Goal: Find specific page/section: Find specific page/section

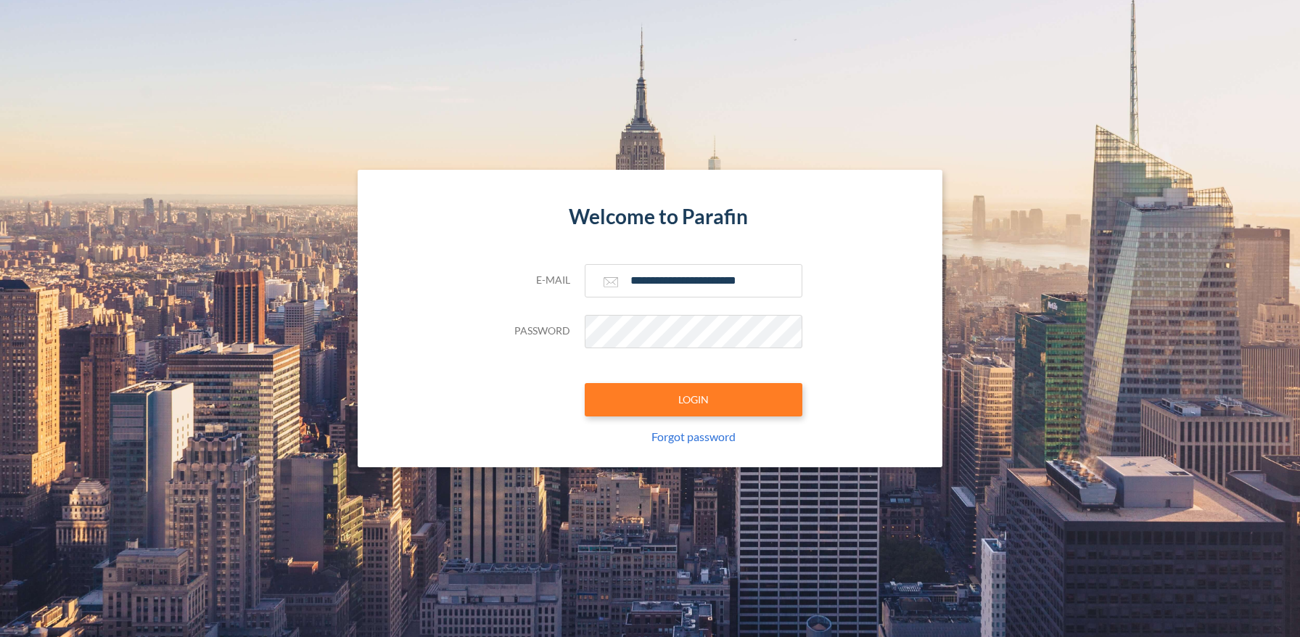
type input "**********"
click at [693, 399] on button "LOGIN" at bounding box center [694, 399] width 218 height 33
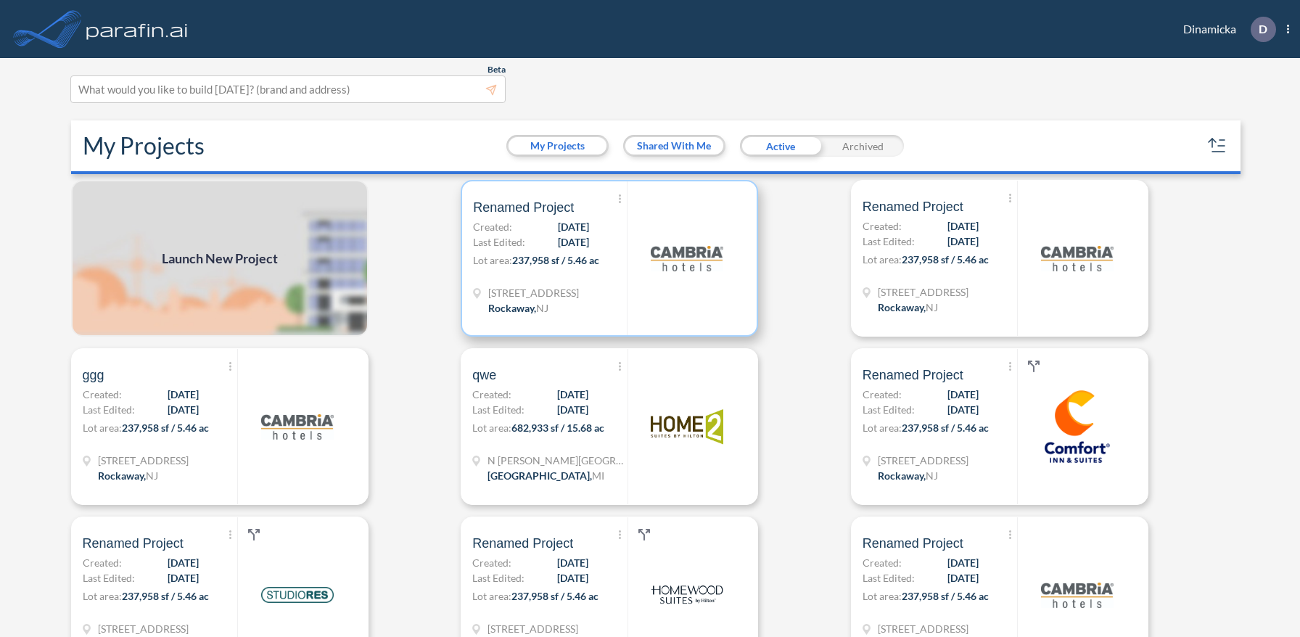
scroll to position [4, 0]
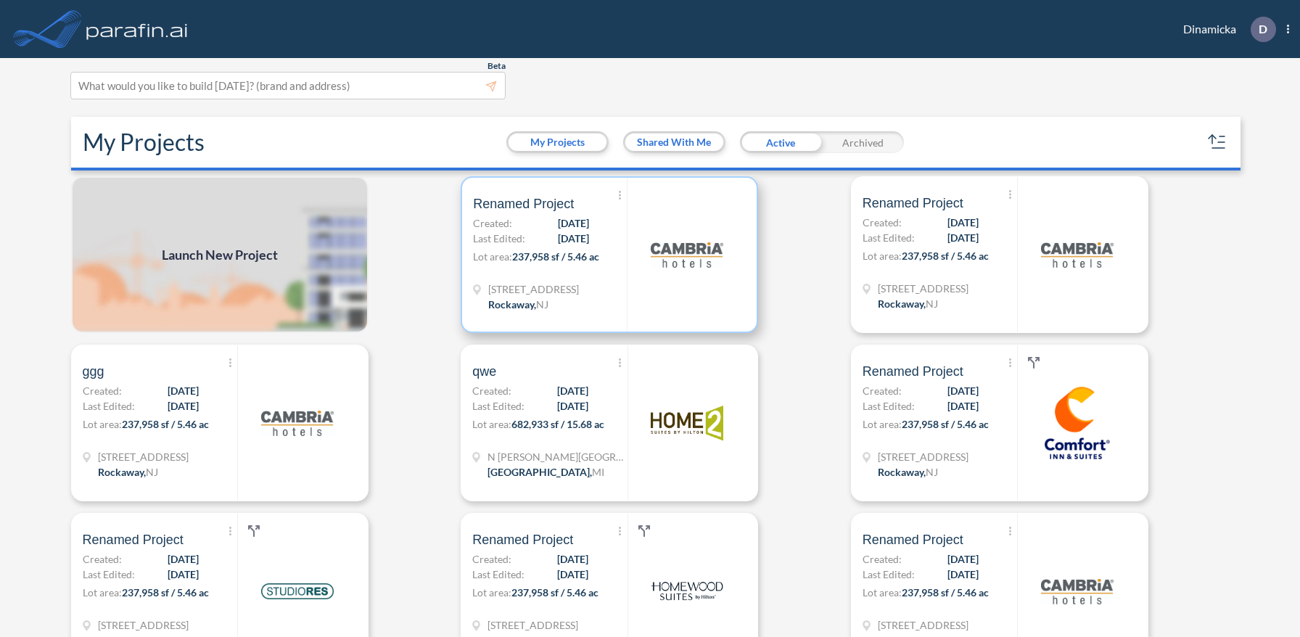
click at [610, 254] on p "Lot area: 237,958 sf / 5.46 ac" at bounding box center [550, 259] width 154 height 21
